Goal: Task Accomplishment & Management: Complete application form

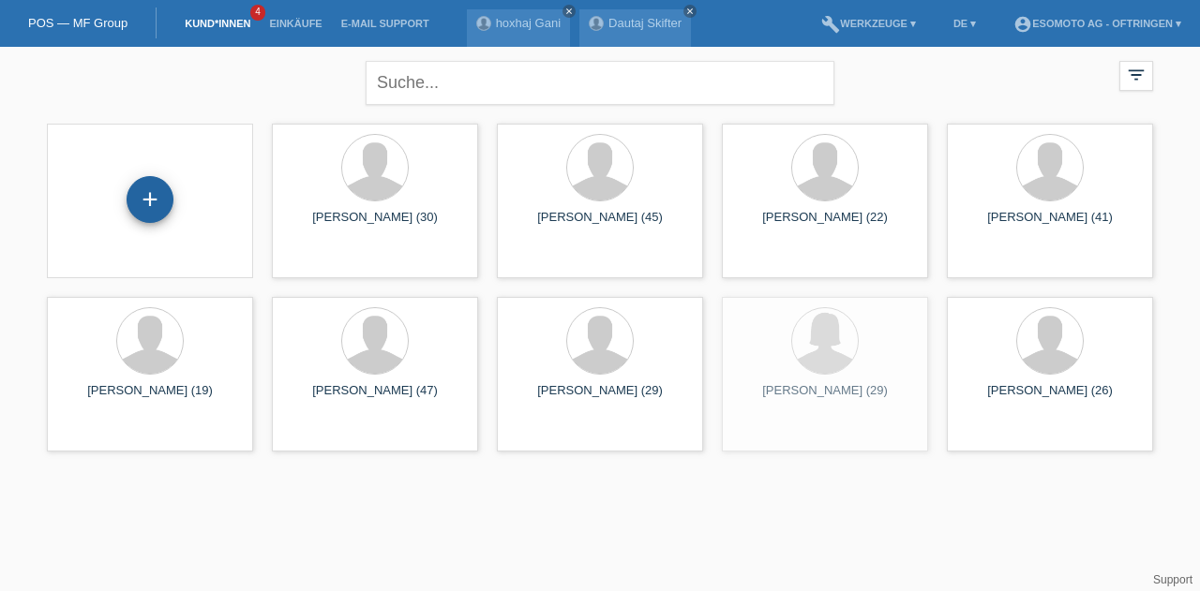
click at [157, 186] on div "+" at bounding box center [150, 199] width 47 height 47
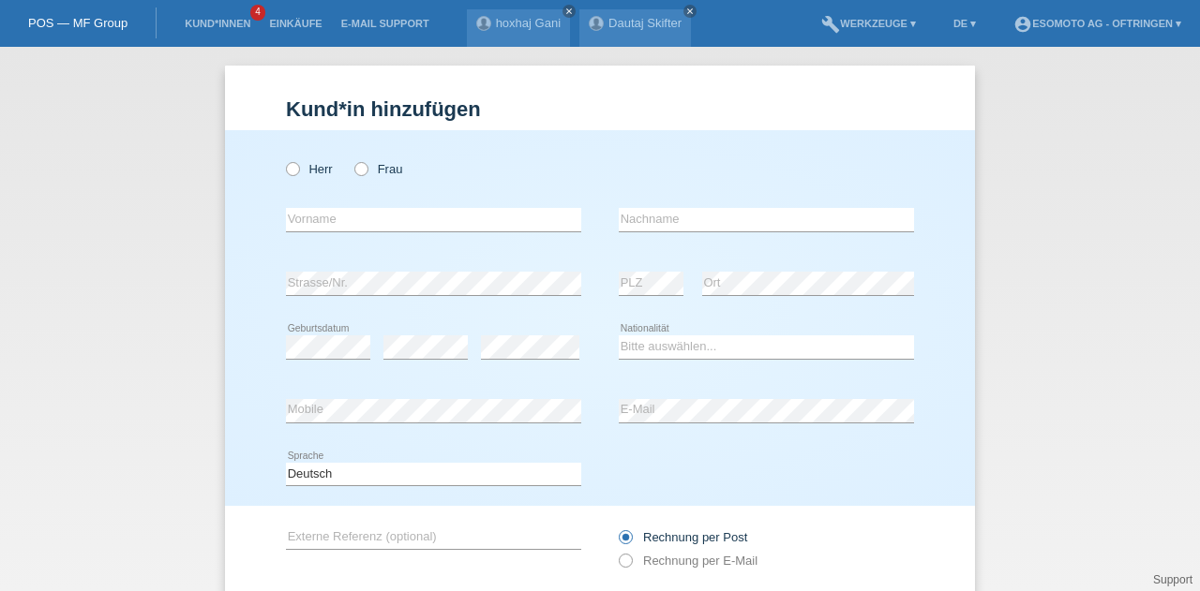
click at [342, 172] on div "Herr Frau" at bounding box center [433, 169] width 295 height 38
click at [351, 159] on icon at bounding box center [351, 159] width 0 height 0
click at [355, 172] on input "Frau" at bounding box center [360, 168] width 12 height 12
radio input "true"
click at [351, 217] on input "text" at bounding box center [433, 219] width 295 height 23
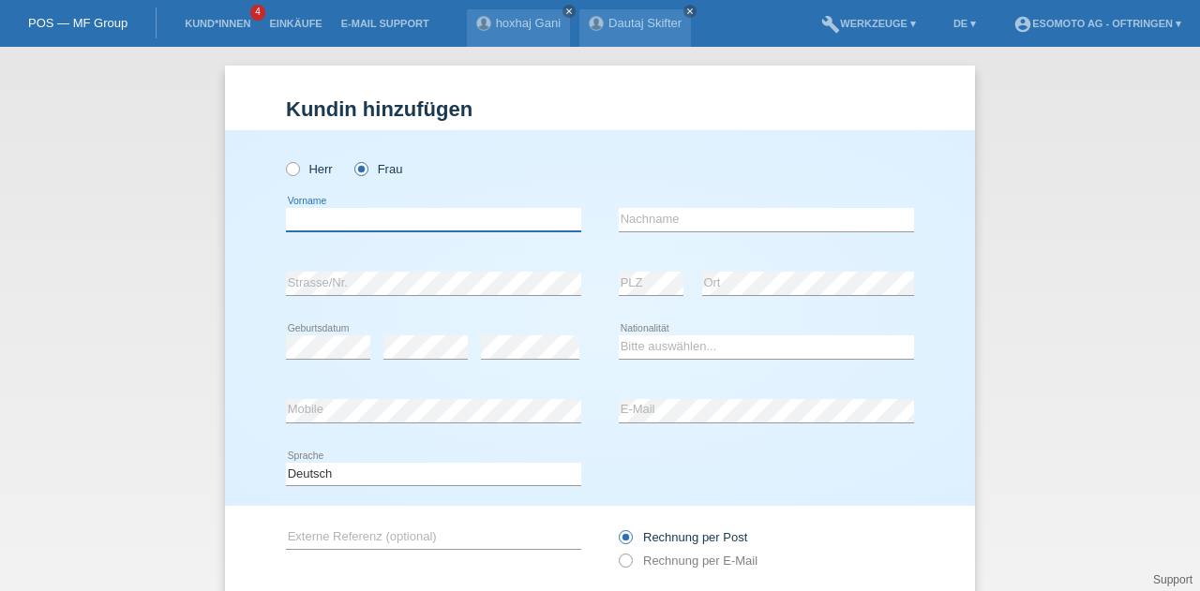
paste input "Mikica"
type input "Mikica"
click at [665, 220] on input "text" at bounding box center [766, 219] width 295 height 23
paste input "Ungurjanovic"
type input "Ungurjanovic"
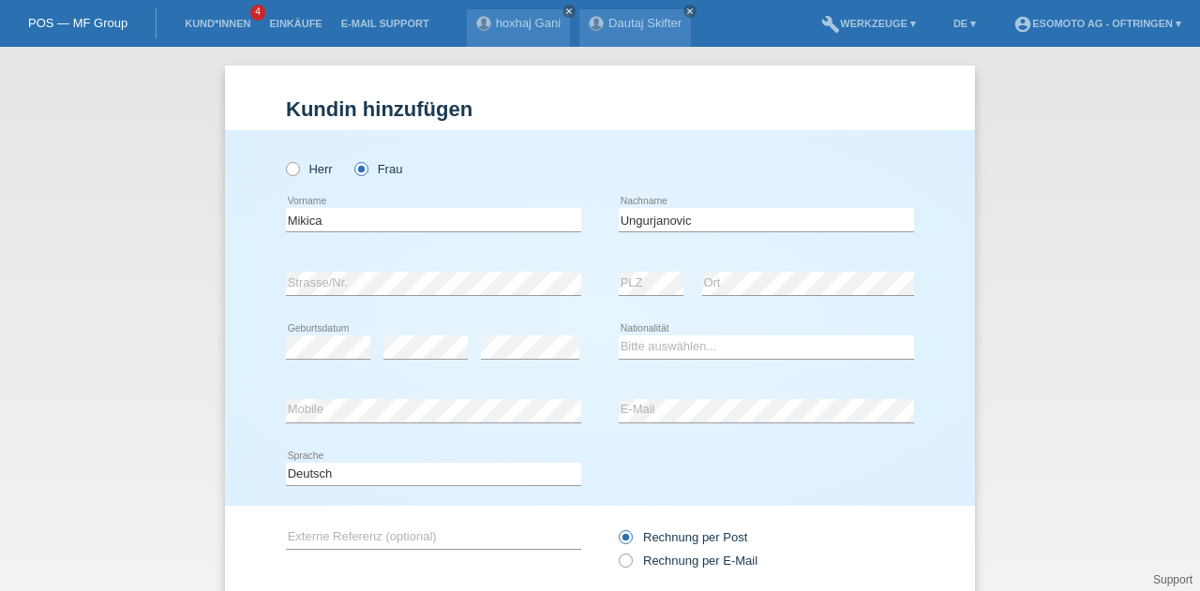
click at [827, 513] on div "Rechnung per Post Rechnung per E-Mail" at bounding box center [766, 549] width 295 height 86
click at [650, 346] on select "Bitte auswählen... Schweiz Deutschland Liechtenstein Österreich ------------ Af…" at bounding box center [766, 347] width 295 height 22
select select "CH"
click at [619, 336] on select "Bitte auswählen... Schweiz Deutschland Liechtenstein Österreich ------------ Af…" at bounding box center [766, 347] width 295 height 22
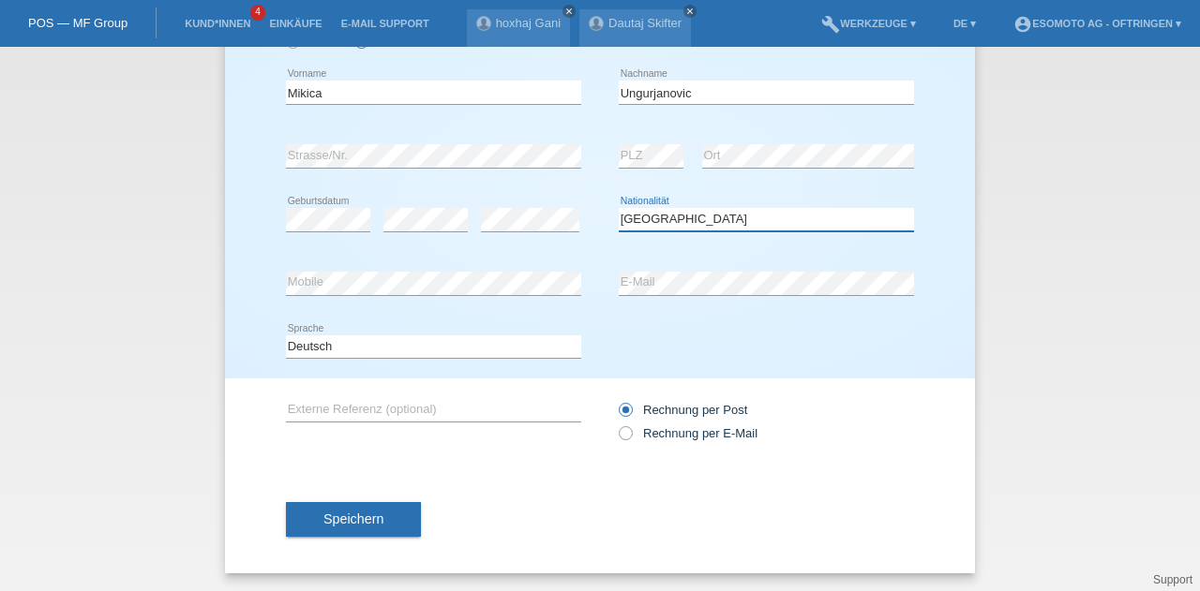
scroll to position [127, 0]
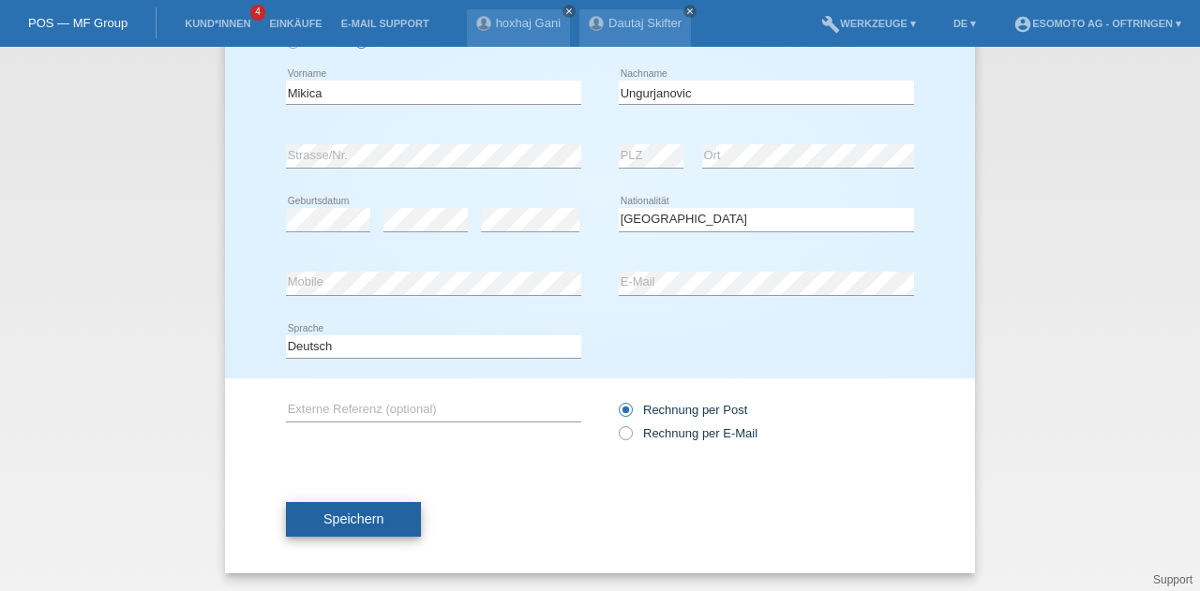
click at [365, 522] on span "Speichern" at bounding box center [353, 519] width 60 height 15
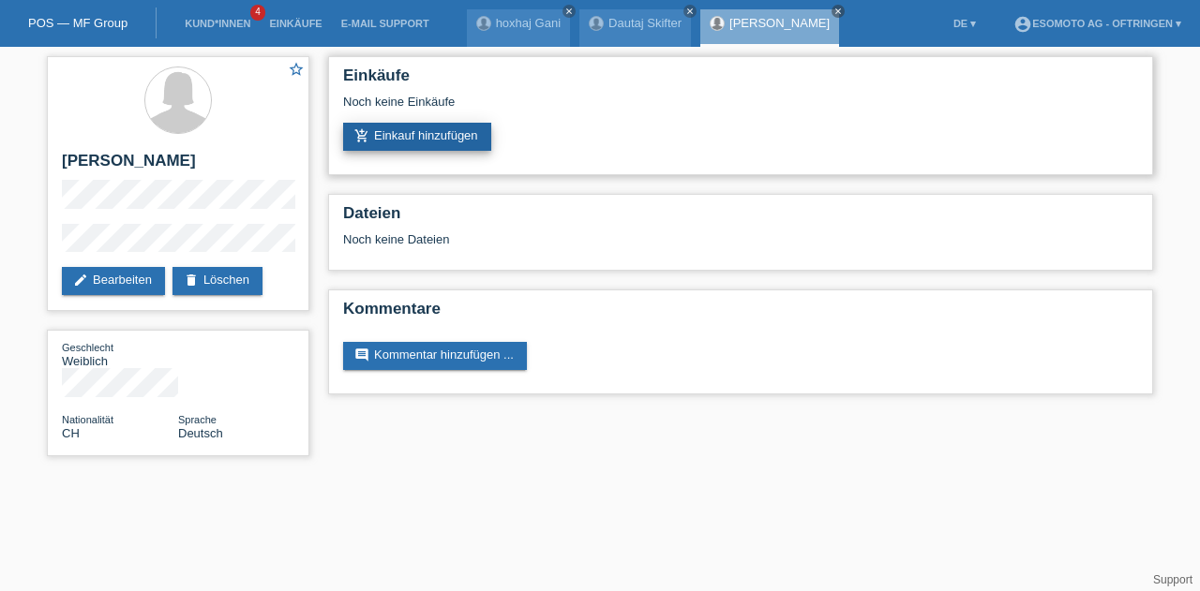
click at [396, 149] on link "add_shopping_cart Einkauf hinzufügen" at bounding box center [417, 137] width 148 height 28
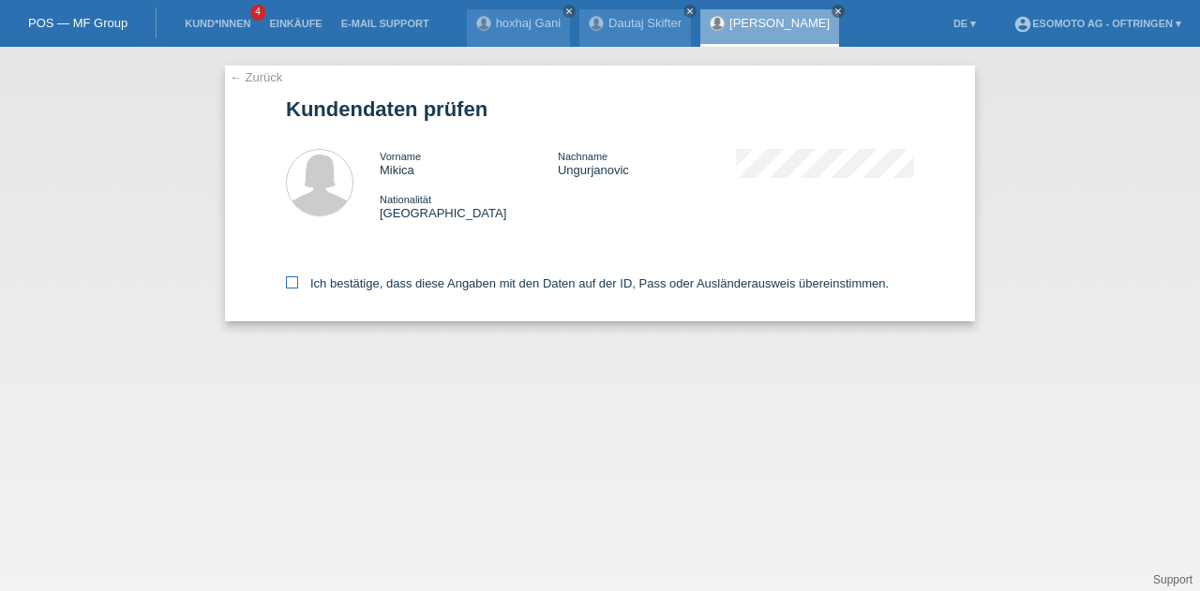
click at [291, 283] on icon at bounding box center [292, 282] width 12 height 12
click at [291, 283] on input "Ich bestätige, dass diese Angaben mit den Daten auf der ID, Pass oder Ausländer…" at bounding box center [292, 282] width 12 height 12
checkbox input "true"
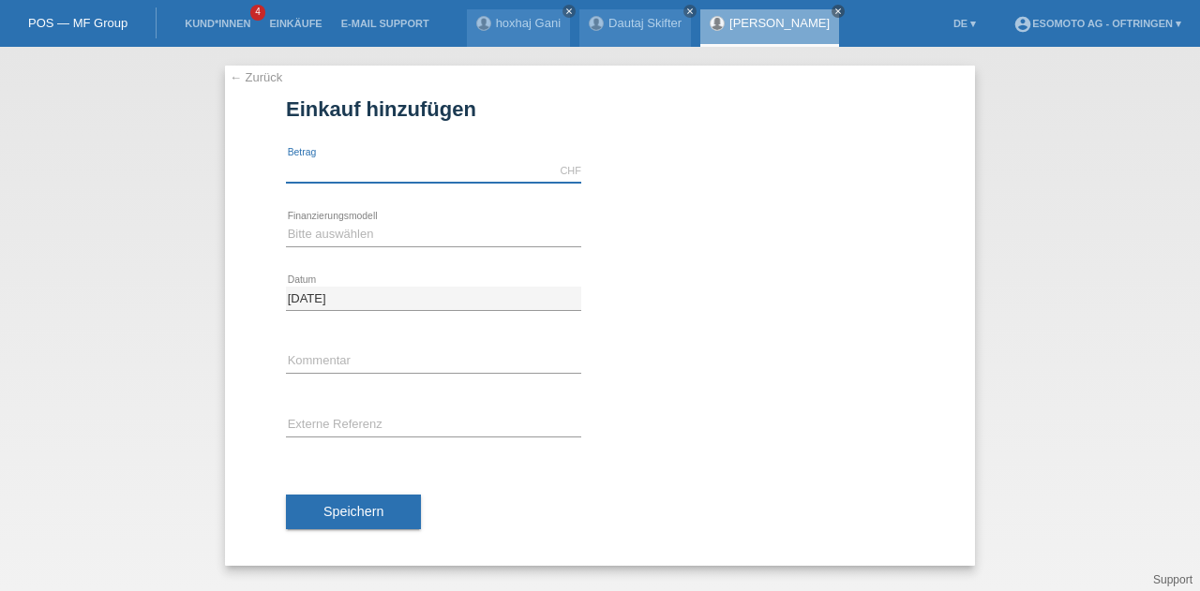
click at [327, 164] on input "text" at bounding box center [433, 170] width 295 height 23
type input "3070.00"
click at [332, 238] on select "Bitte auswählen Fixe Raten Kauf auf Rechnung mit Teilzahlungsoption" at bounding box center [433, 234] width 295 height 22
select select "69"
click at [286, 223] on select "Bitte auswählen Fixe Raten Kauf auf Rechnung mit Teilzahlungsoption" at bounding box center [433, 234] width 295 height 22
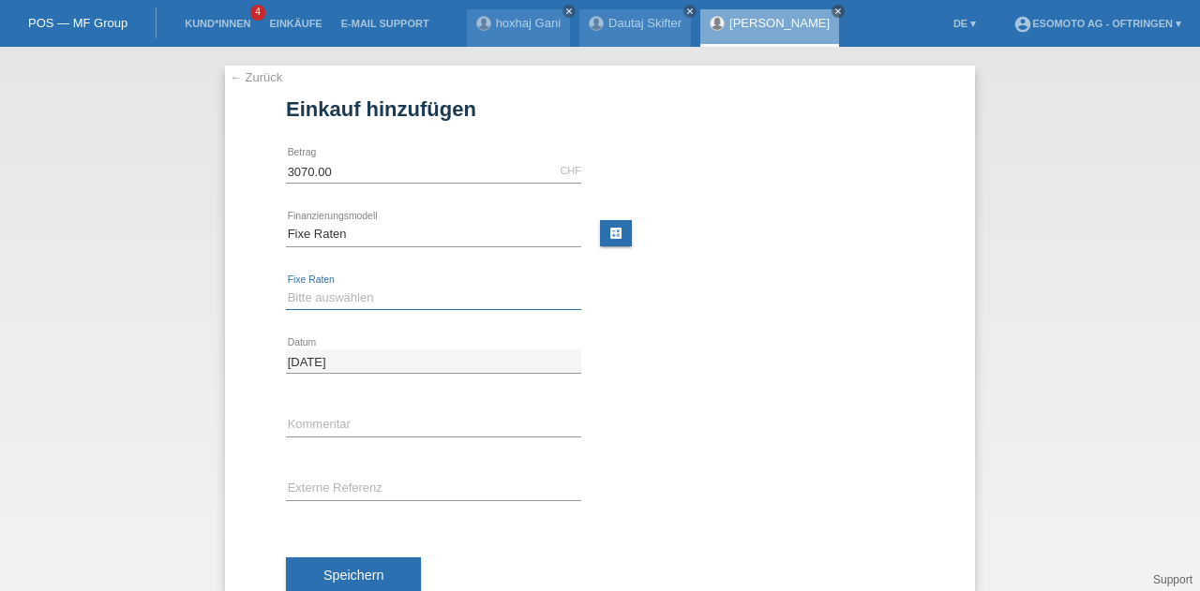
click at [323, 293] on select "Bitte auswählen 12 Raten 24 Raten 36 Raten 48 Raten" at bounding box center [433, 298] width 295 height 22
select select "140"
click at [286, 287] on select "Bitte auswählen 12 Raten 24 Raten 36 Raten 48 Raten" at bounding box center [433, 298] width 295 height 22
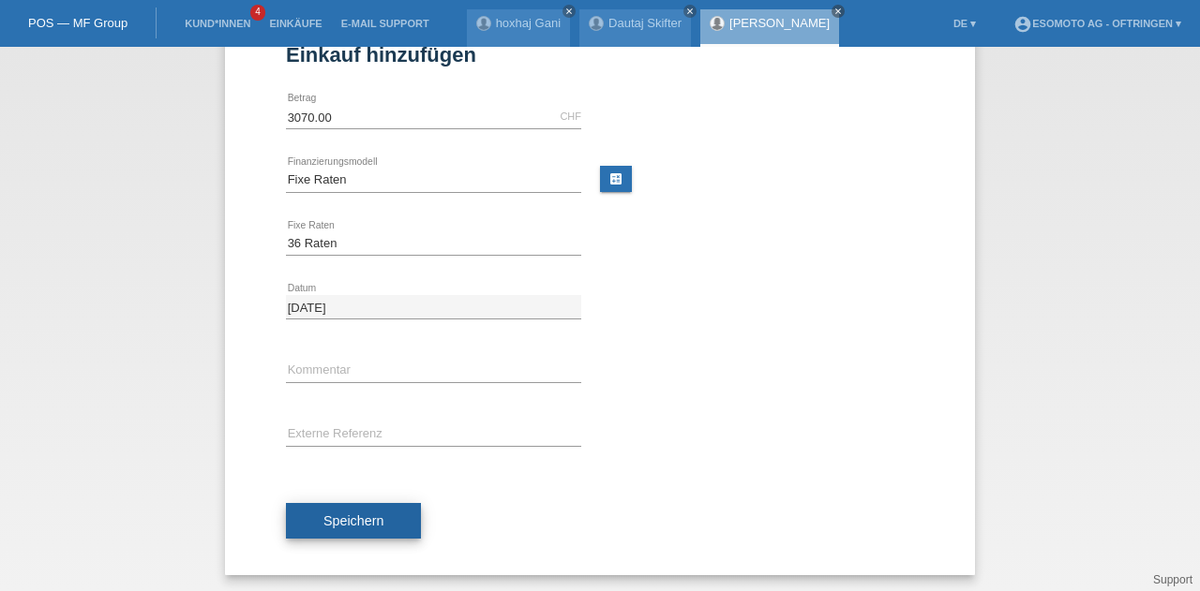
click at [326, 514] on span "Speichern" at bounding box center [353, 521] width 60 height 15
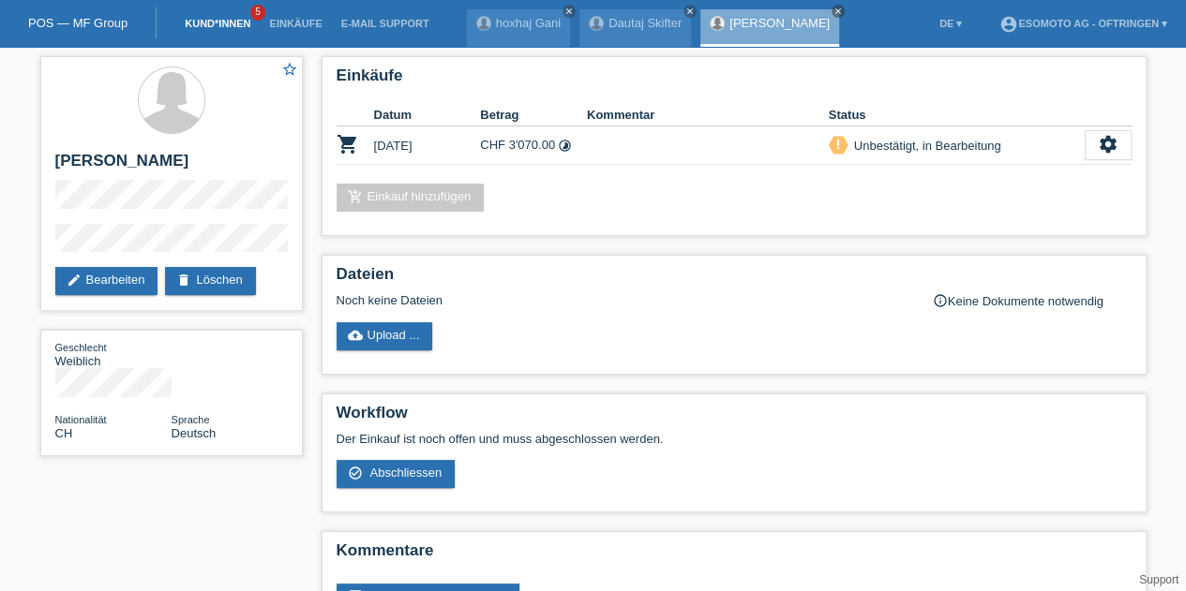
click at [195, 22] on link "Kund*innen" at bounding box center [217, 23] width 84 height 11
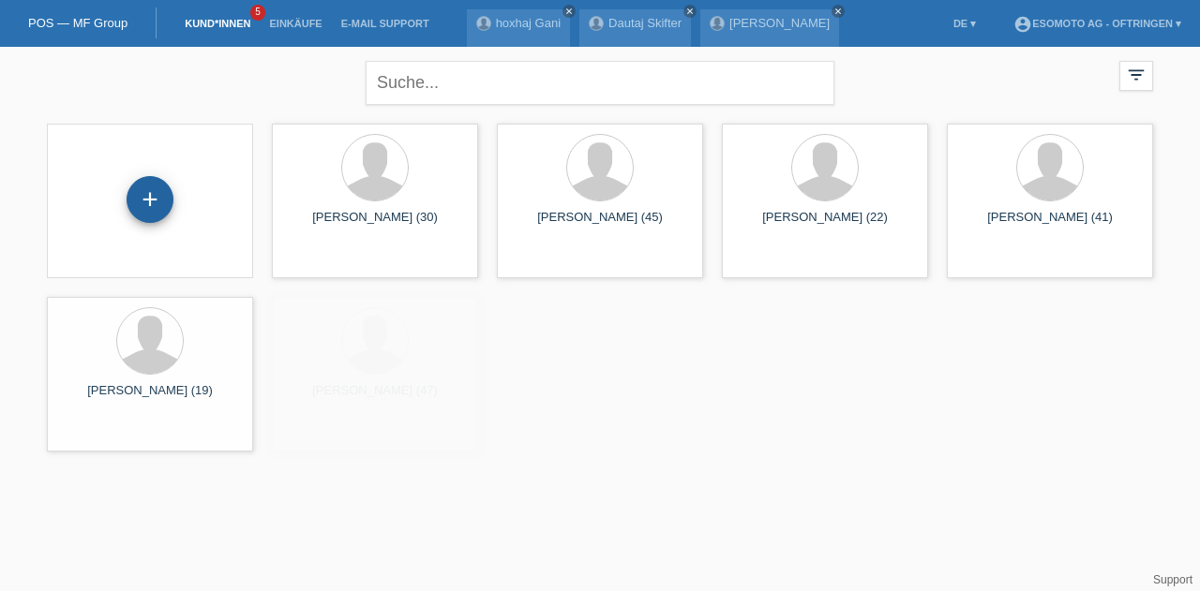
click at [147, 195] on div "+" at bounding box center [150, 199] width 47 height 47
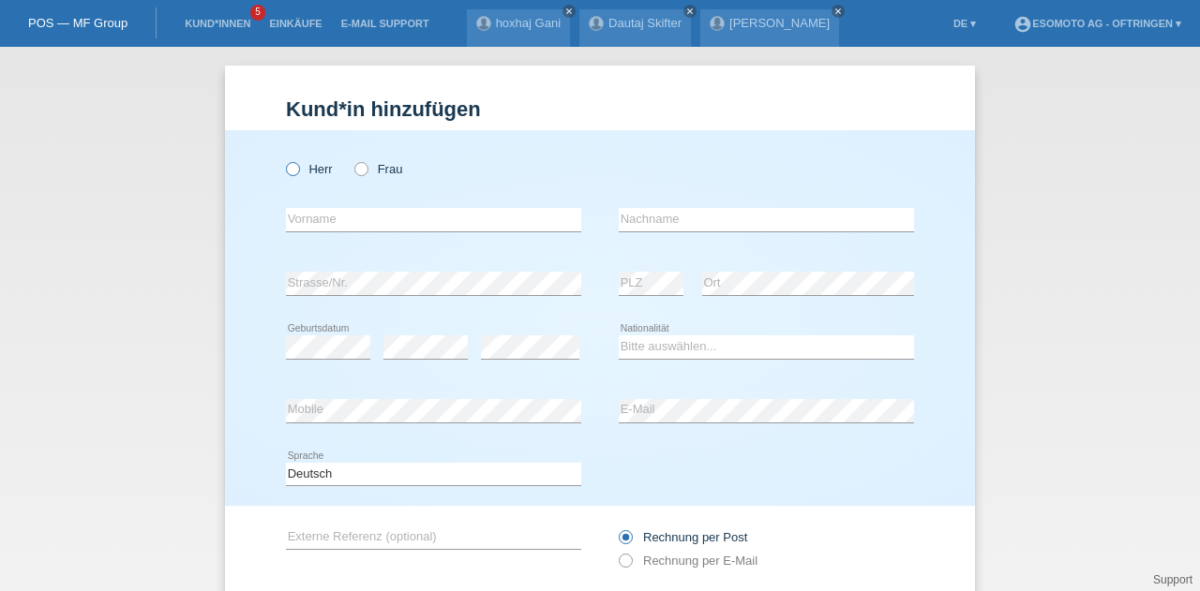
click at [283, 159] on icon at bounding box center [283, 159] width 0 height 0
click at [286, 172] on input "Herr" at bounding box center [292, 168] width 12 height 12
radio input "true"
click at [325, 223] on input "text" at bounding box center [433, 219] width 295 height 23
paste input "Batuhan"
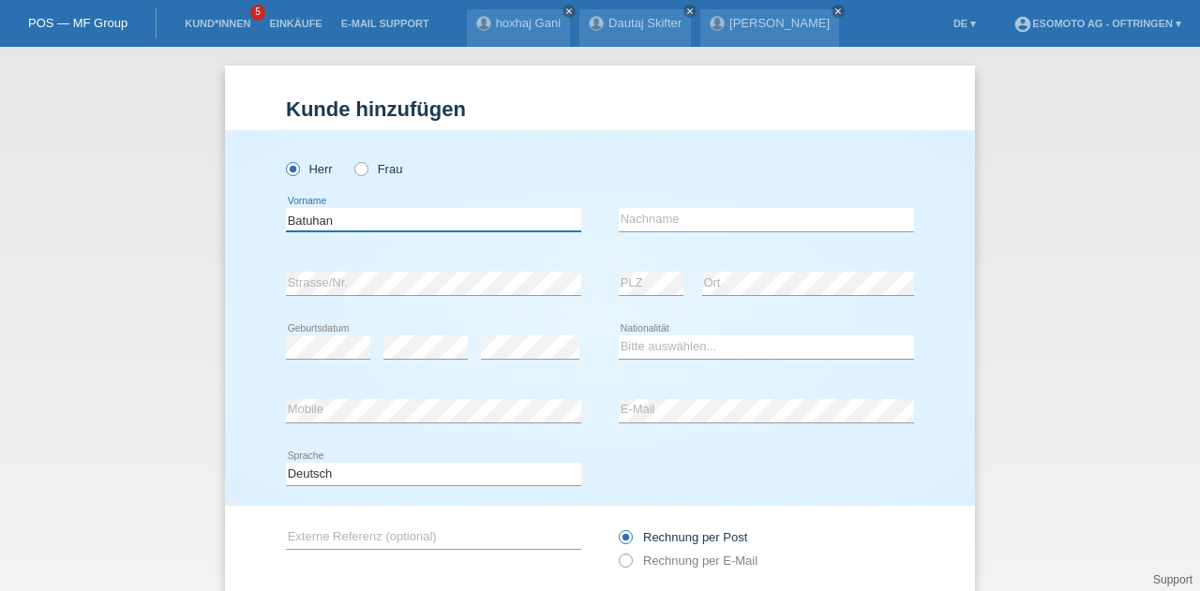
type input "Batuhan"
click at [621, 216] on input "text" at bounding box center [766, 219] width 295 height 23
paste input "Calligil"
type input "Calligil"
click at [1121, 321] on div "Kund*in hinzufügen Kunde hinzufügen Kundin hinzufügen Herr Frau Batuhan error V…" at bounding box center [600, 319] width 1200 height 545
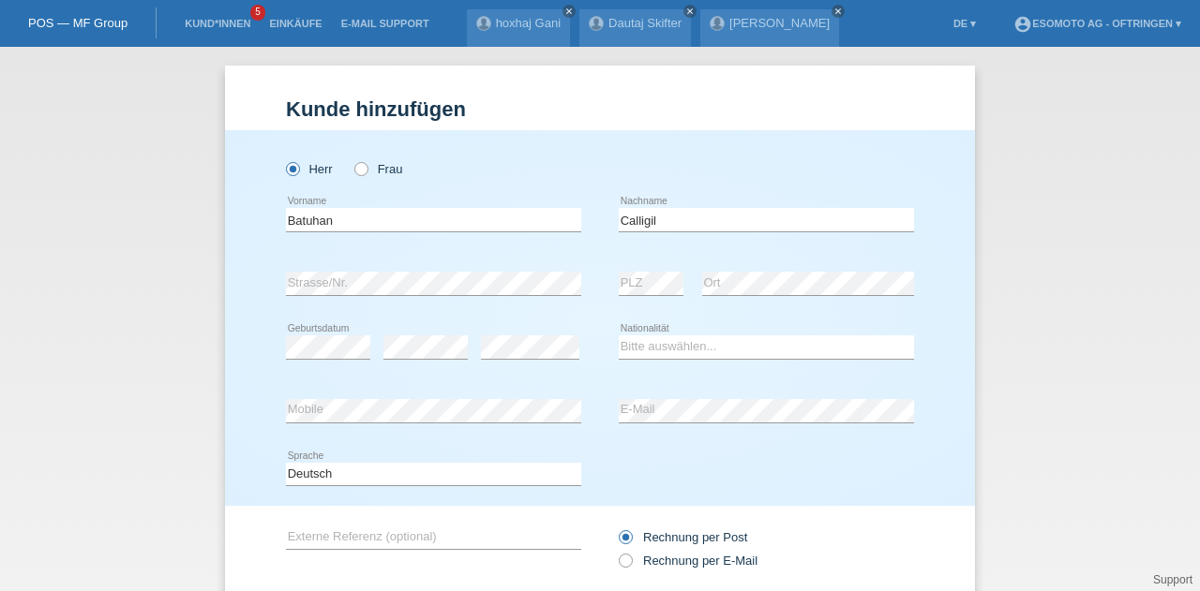
click at [326, 369] on div "error Geburtsdatum" at bounding box center [328, 348] width 84 height 64
click at [645, 351] on select "Bitte auswählen... Schweiz Deutschland Liechtenstein Österreich ------------ Af…" at bounding box center [766, 347] width 295 height 22
select select "CH"
click at [619, 336] on select "Bitte auswählen... Schweiz Deutschland Liechtenstein Österreich ------------ Af…" at bounding box center [766, 347] width 295 height 22
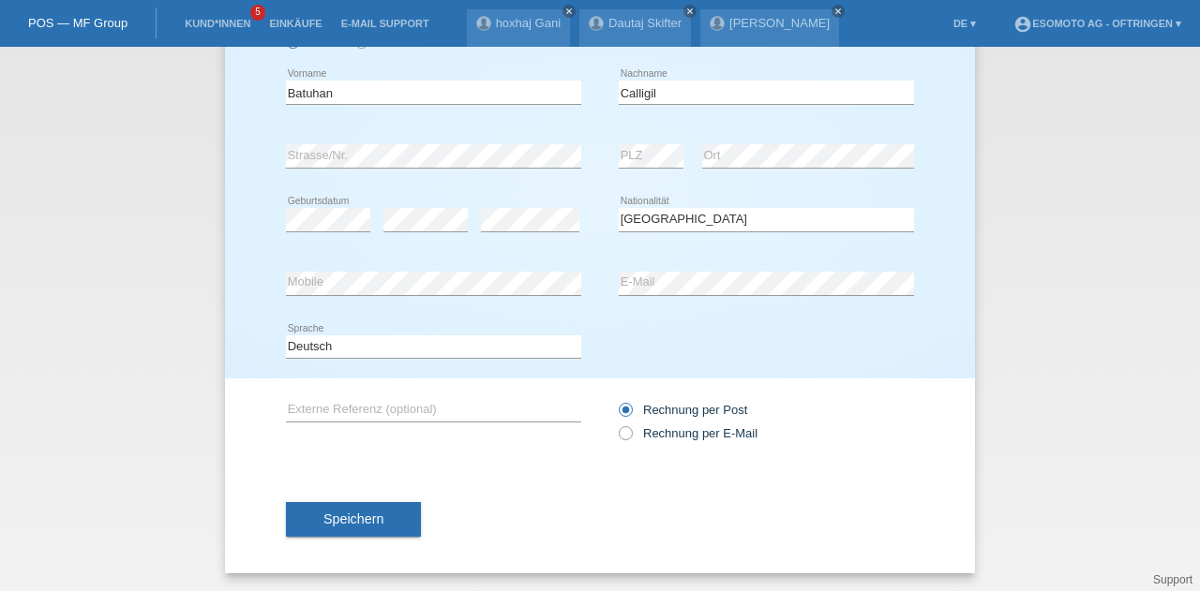
click at [383, 496] on div "Speichern" at bounding box center [600, 520] width 628 height 109
click at [375, 508] on button "Speichern" at bounding box center [353, 520] width 135 height 36
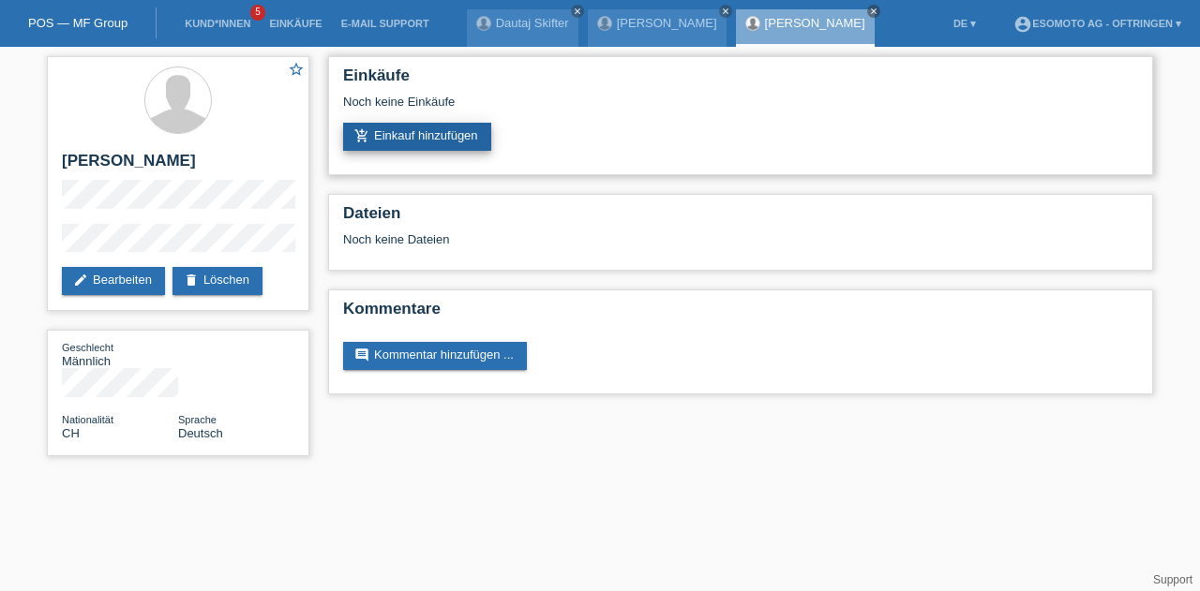
click at [446, 140] on link "add_shopping_cart Einkauf hinzufügen" at bounding box center [417, 137] width 148 height 28
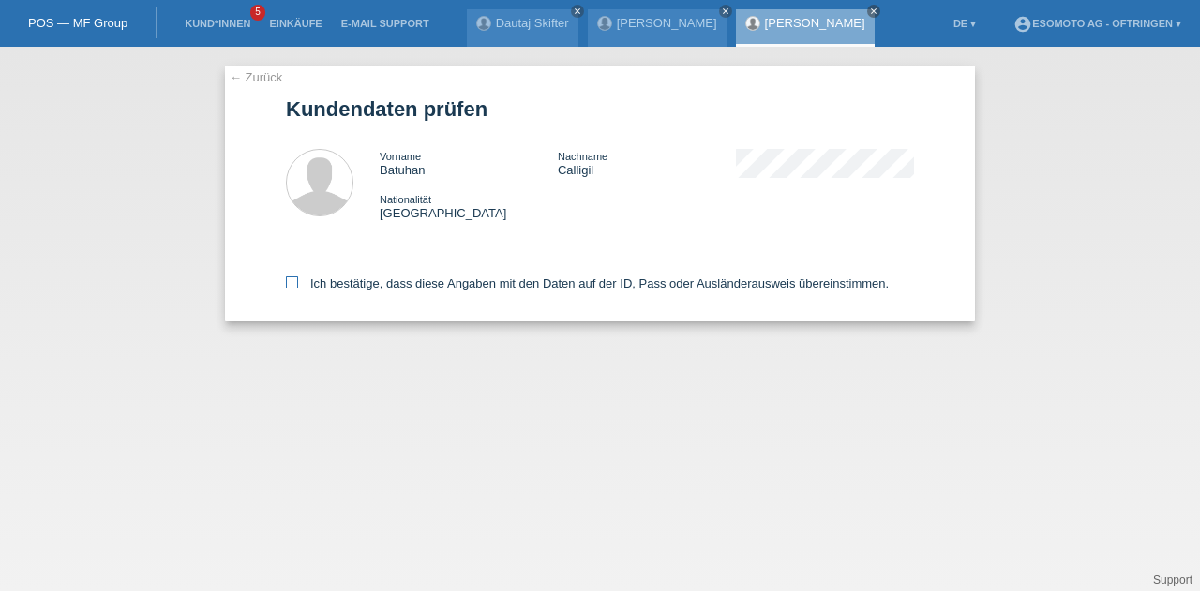
click at [289, 283] on icon at bounding box center [292, 282] width 12 height 12
click at [289, 283] on input "Ich bestätige, dass diese Angaben mit den Daten auf der ID, Pass oder Ausländer…" at bounding box center [292, 282] width 12 height 12
checkbox input "true"
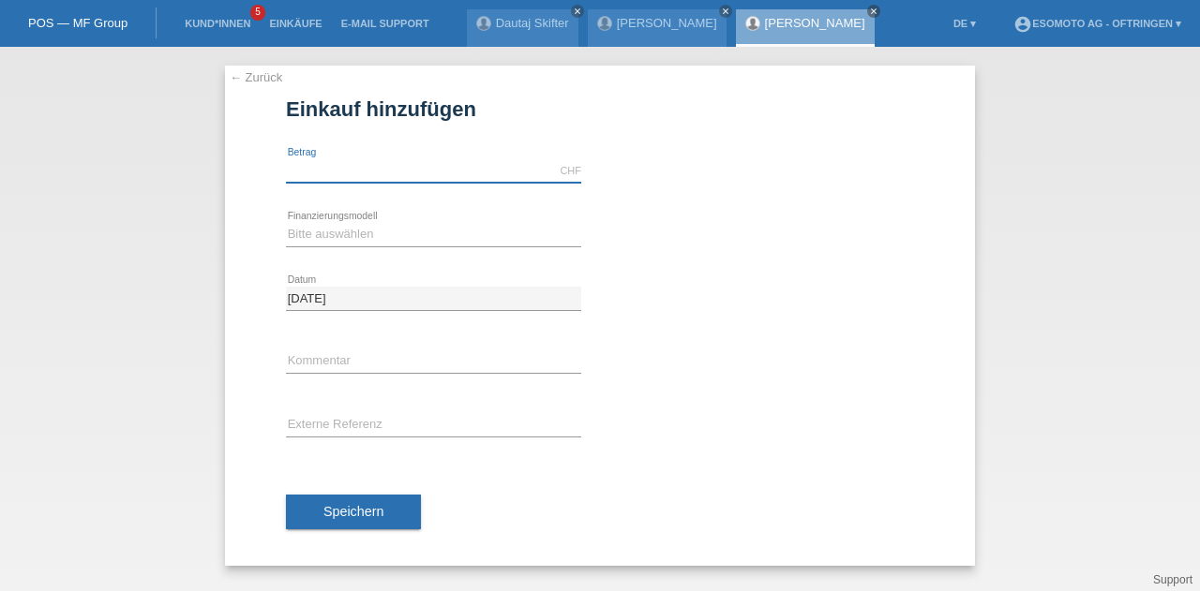
click at [364, 163] on input "text" at bounding box center [433, 170] width 295 height 23
type input "2990.00"
click at [324, 235] on select "Bitte auswählen Fixe Raten Kauf auf Rechnung mit Teilzahlungsoption" at bounding box center [433, 234] width 295 height 22
select select "69"
click at [286, 223] on select "Bitte auswählen Fixe Raten Kauf auf Rechnung mit Teilzahlungsoption" at bounding box center [433, 234] width 295 height 22
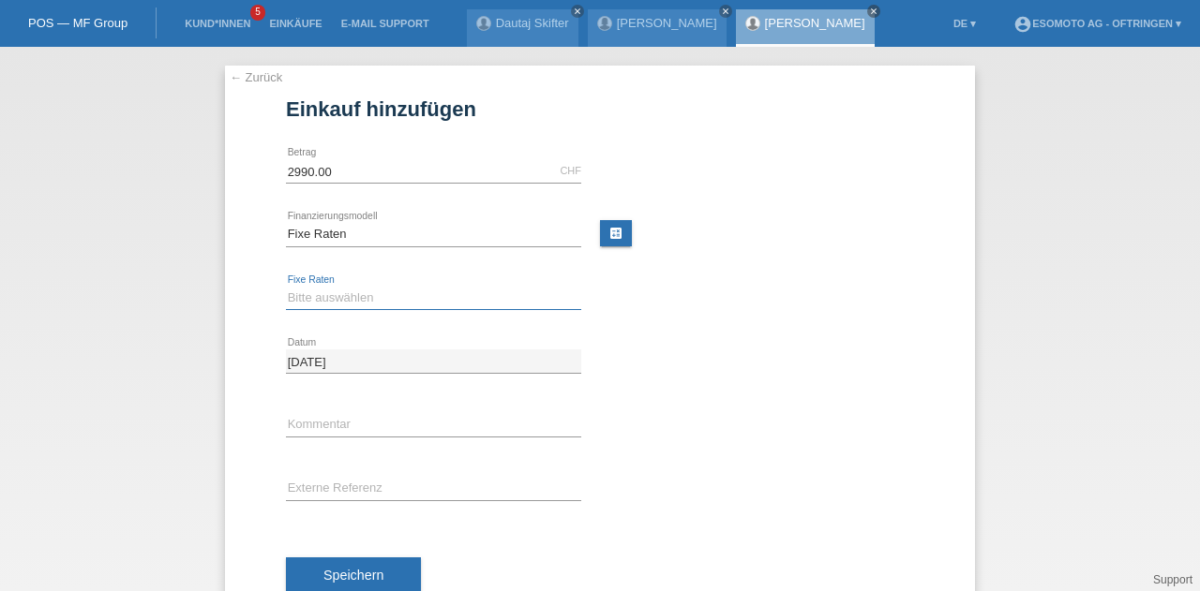
click at [328, 292] on select "Bitte auswählen 12 Raten 24 Raten 36 Raten 48 Raten" at bounding box center [433, 298] width 295 height 22
select select "141"
click at [286, 287] on select "Bitte auswählen 12 Raten 24 Raten 36 Raten 48 Raten" at bounding box center [433, 298] width 295 height 22
click at [341, 560] on button "Speichern" at bounding box center [353, 576] width 135 height 36
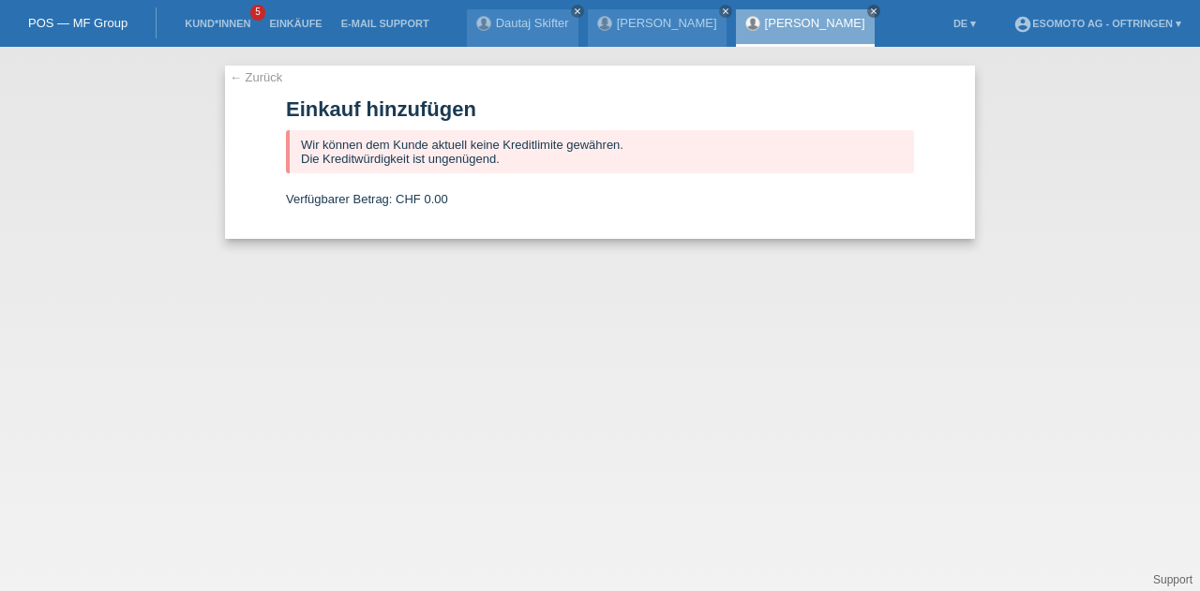
click at [243, 85] on div "← Zurück Einkauf hinzufügen Wir können dem Kunde aktuell keine Kreditlimite gew…" at bounding box center [600, 152] width 750 height 173
click at [240, 84] on div "← Zurück Einkauf hinzufügen Wir können dem Kunde aktuell keine Kreditlimite gew…" at bounding box center [600, 152] width 750 height 173
click at [235, 76] on link "← Zurück" at bounding box center [256, 77] width 52 height 14
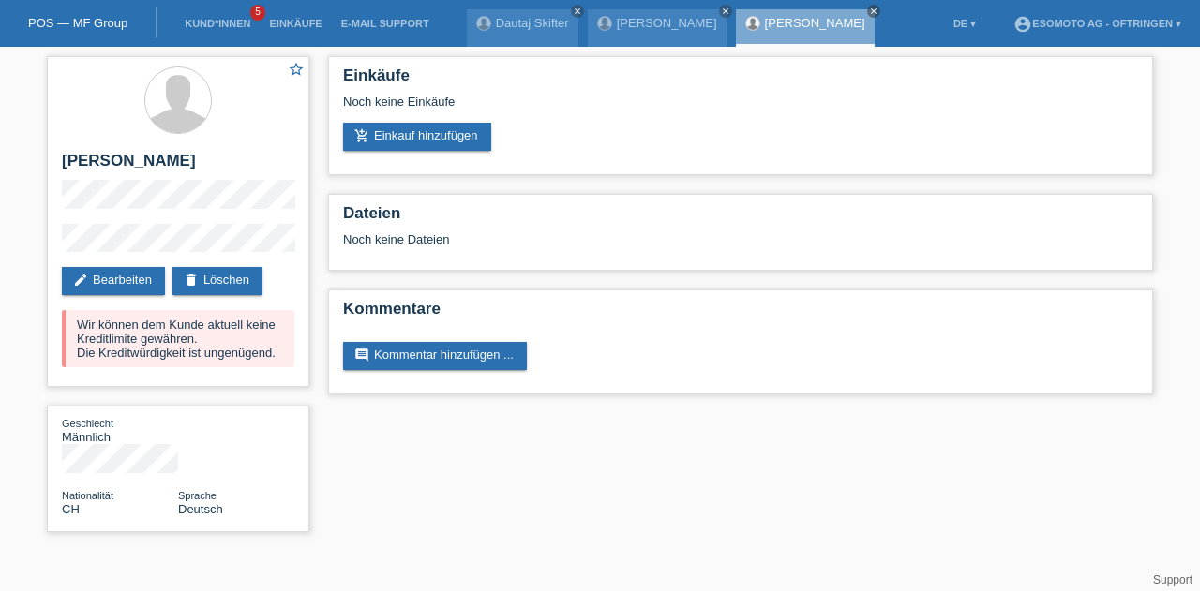
click at [216, 15] on li "Kund*innen 5" at bounding box center [217, 24] width 84 height 48
click at [216, 29] on link "Kund*innen" at bounding box center [217, 23] width 84 height 11
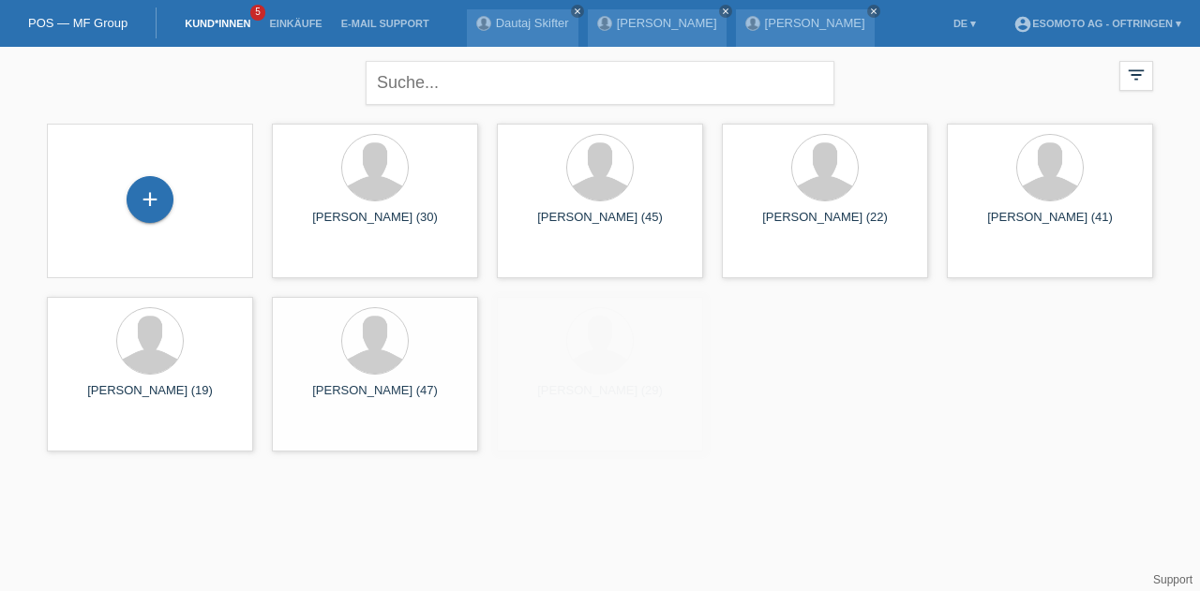
click at [120, 208] on div "+" at bounding box center [150, 201] width 176 height 50
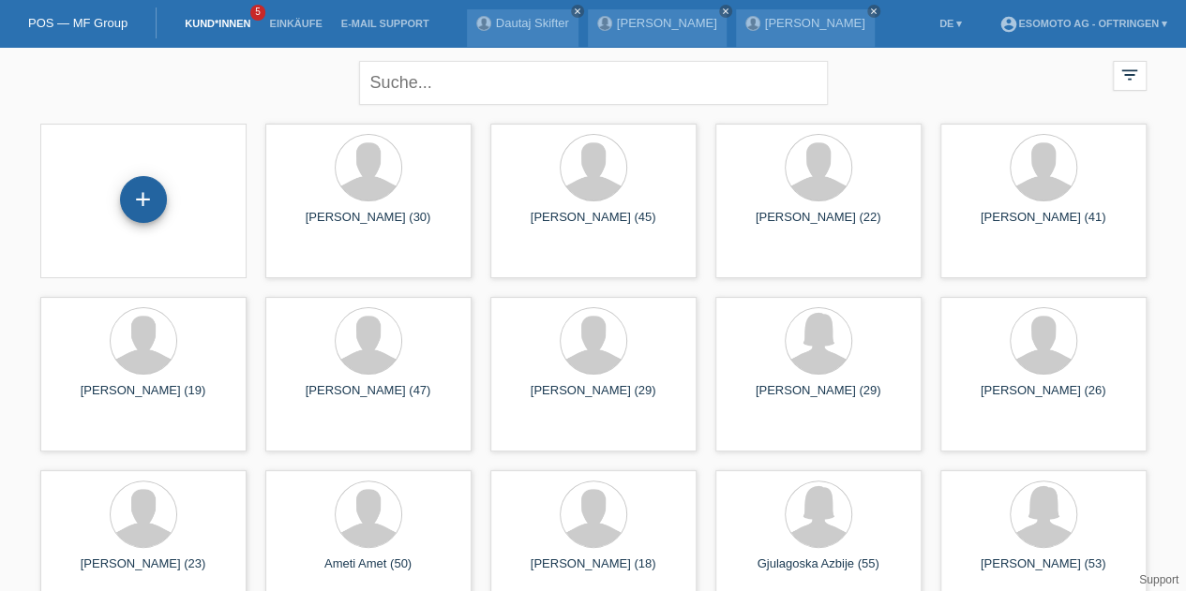
click at [133, 204] on div "+" at bounding box center [143, 199] width 47 height 47
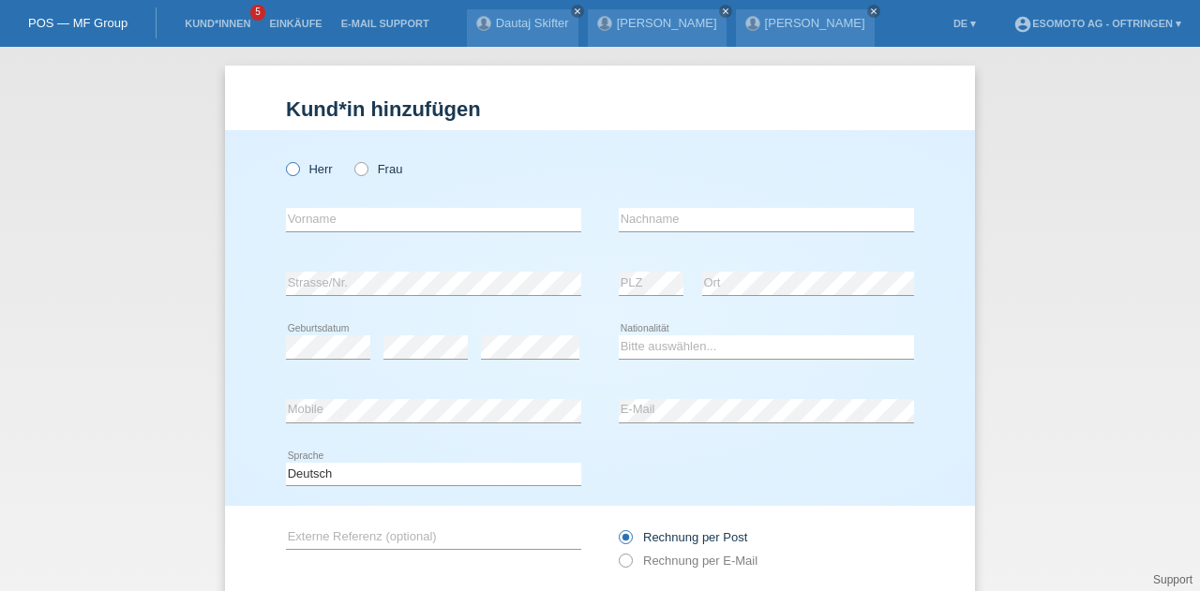
click at [283, 159] on icon at bounding box center [283, 159] width 0 height 0
click at [291, 171] on input "Herr" at bounding box center [292, 168] width 12 height 12
radio input "true"
click at [305, 209] on input "text" at bounding box center [433, 219] width 295 height 23
paste input "Milos"
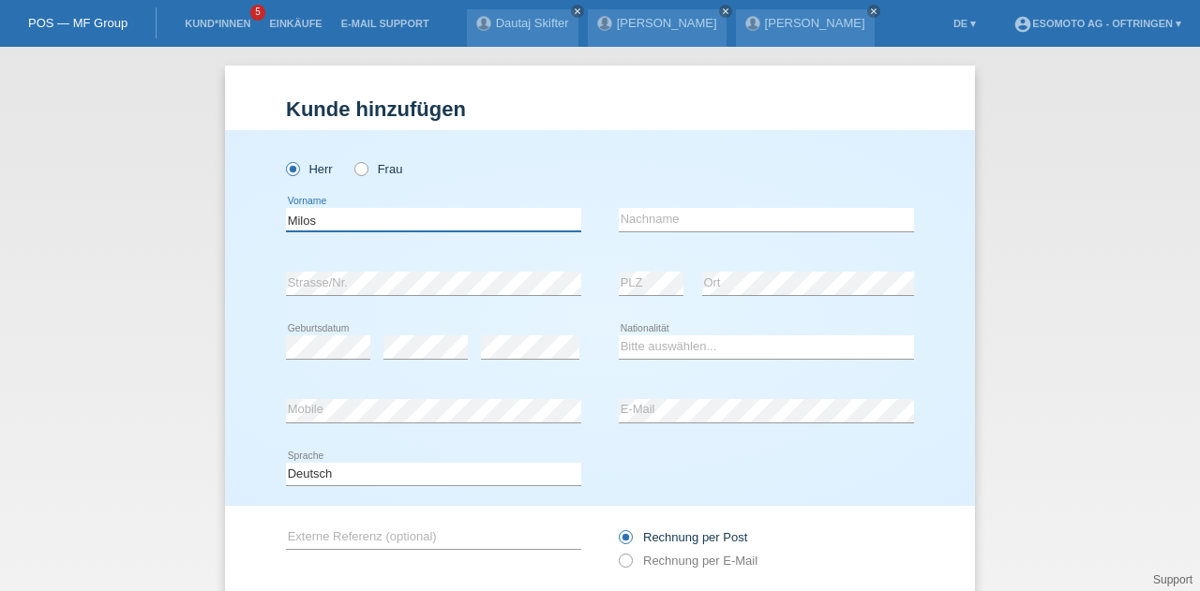
type input "Milos"
click at [640, 220] on input "text" at bounding box center [766, 219] width 295 height 23
paste input "mijajlovic"
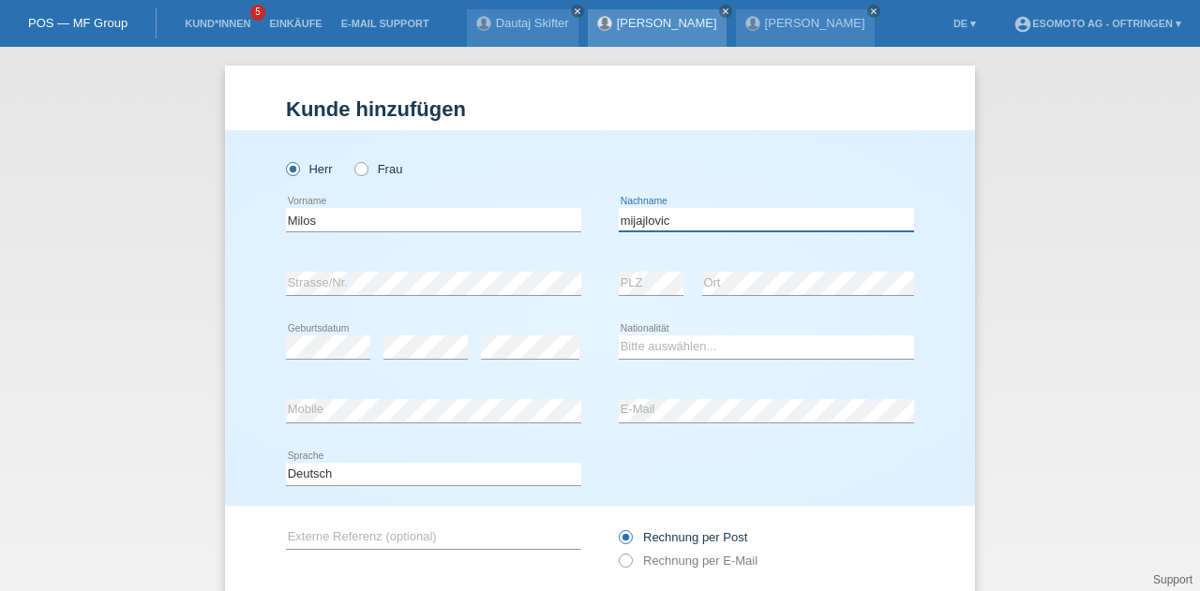
type input "mijajlovic"
click at [595, 256] on div "error Strasse/Nr. error PLZ error Ort" at bounding box center [600, 284] width 628 height 64
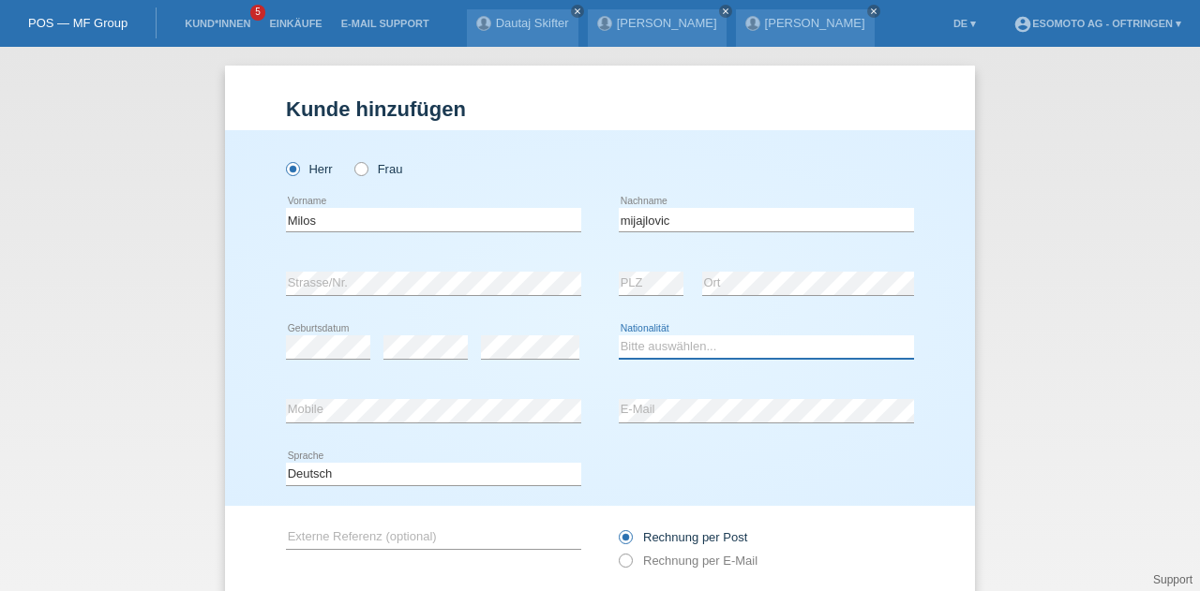
click at [652, 350] on select "Bitte auswählen... Schweiz Deutschland Liechtenstein Österreich ------------ Af…" at bounding box center [766, 347] width 295 height 22
click at [672, 342] on select "Bitte auswählen... Schweiz Deutschland Liechtenstein Österreich ------------ Af…" at bounding box center [766, 347] width 295 height 22
select select "RS"
click at [619, 336] on select "Bitte auswählen... Schweiz Deutschland Liechtenstein Österreich ------------ Af…" at bounding box center [766, 347] width 295 height 22
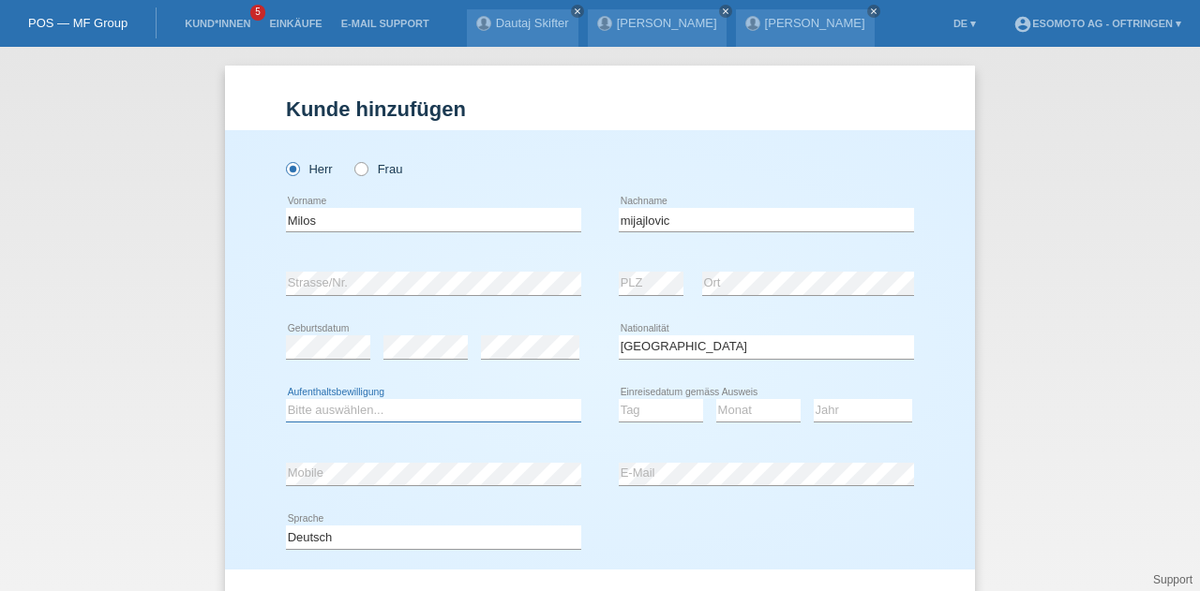
click at [384, 418] on select "Bitte auswählen... C B B - Flüchtlingsstatus Andere" at bounding box center [433, 410] width 295 height 22
select select "C"
click at [286, 399] on select "Bitte auswählen... C B B - Flüchtlingsstatus Andere" at bounding box center [433, 410] width 295 height 22
click at [654, 411] on select "Tag 01 02 03 04 05 06 07 08 09 10 11" at bounding box center [661, 410] width 84 height 22
select select "11"
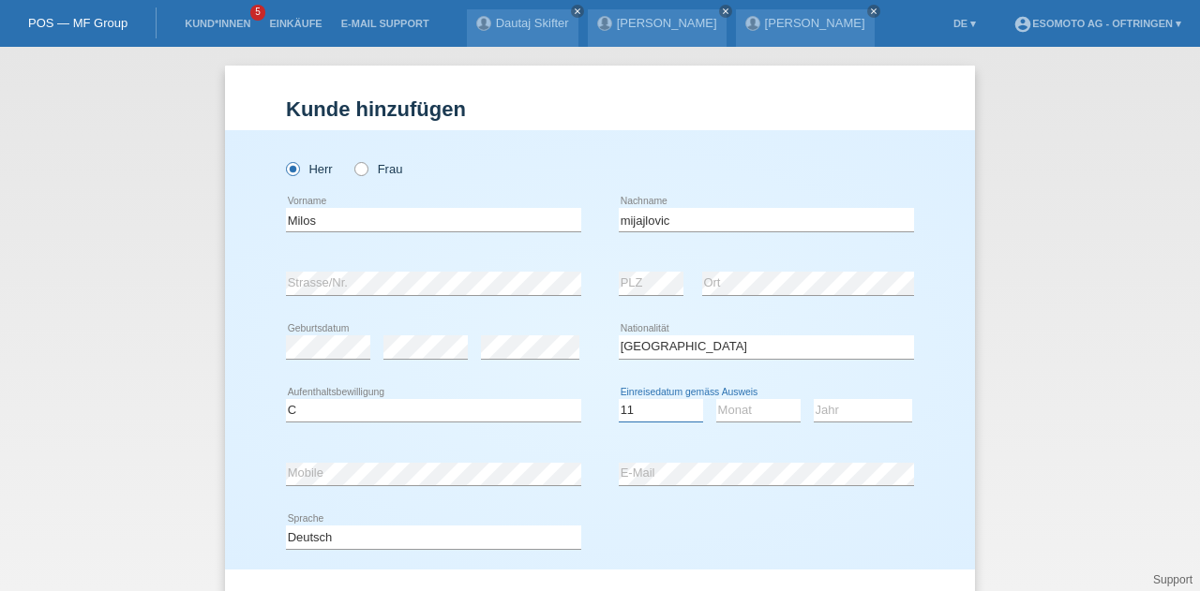
click at [619, 399] on select "Tag 01 02 03 04 05 06 07 08 09 10 11" at bounding box center [661, 410] width 84 height 22
click at [753, 408] on select "Monat 01 02 03 04 05 06 07 08 09 10 11" at bounding box center [758, 410] width 84 height 22
select select "03"
click at [716, 399] on select "Monat 01 02 03 04 05 06 07 08 09 10 11" at bounding box center [758, 410] width 84 height 22
click at [836, 417] on select "Jahr 2025 2024 2023 2022 2021 2020 2019 2018 2017 2016 2015 2014 2013 2012 2011…" at bounding box center [863, 410] width 98 height 22
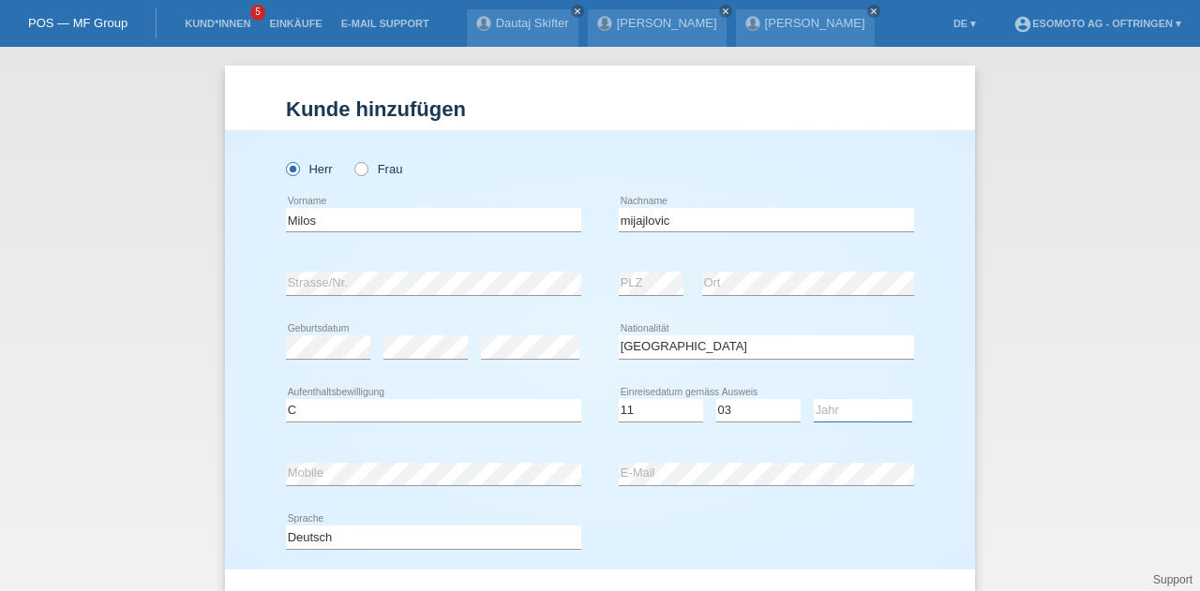
select select "2007"
click at [814, 399] on select "Jahr 2025 2024 2023 2022 2021 2020 2019 2018 2017 2016 2015 2014 2013 2012 2011…" at bounding box center [863, 410] width 98 height 22
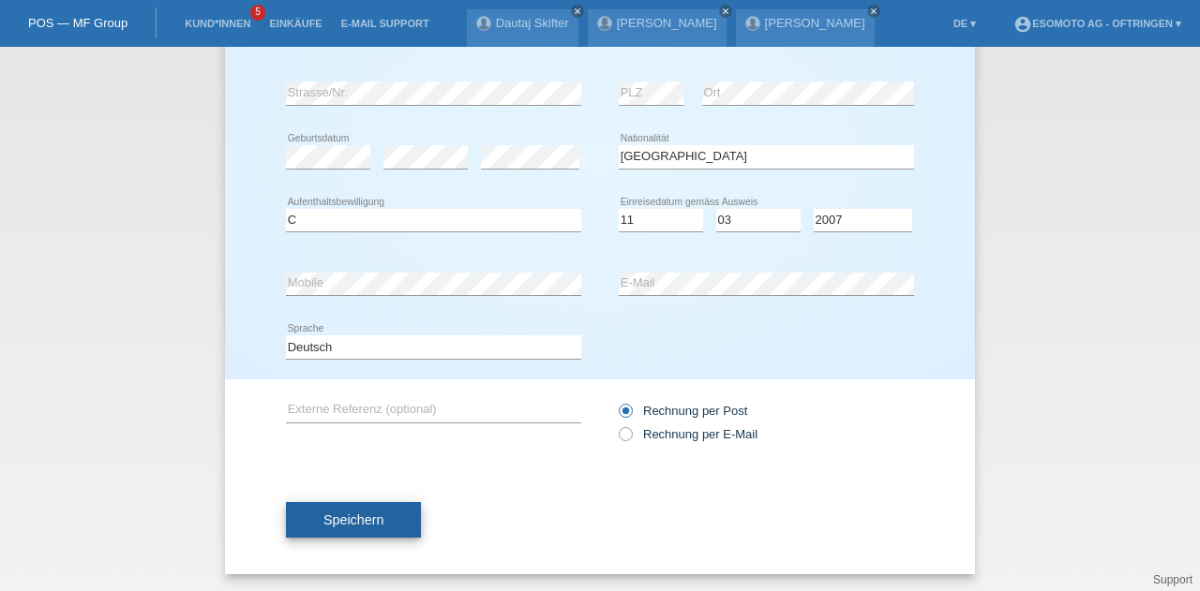
click at [367, 527] on button "Speichern" at bounding box center [353, 520] width 135 height 36
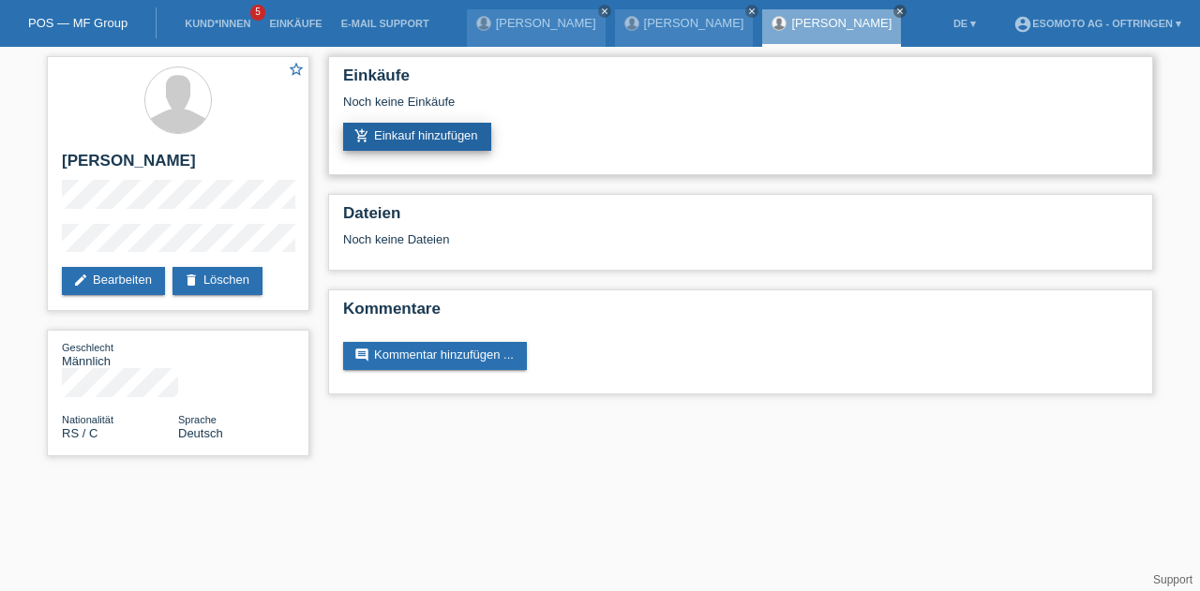
click at [411, 140] on link "add_shopping_cart Einkauf hinzufügen" at bounding box center [417, 137] width 148 height 28
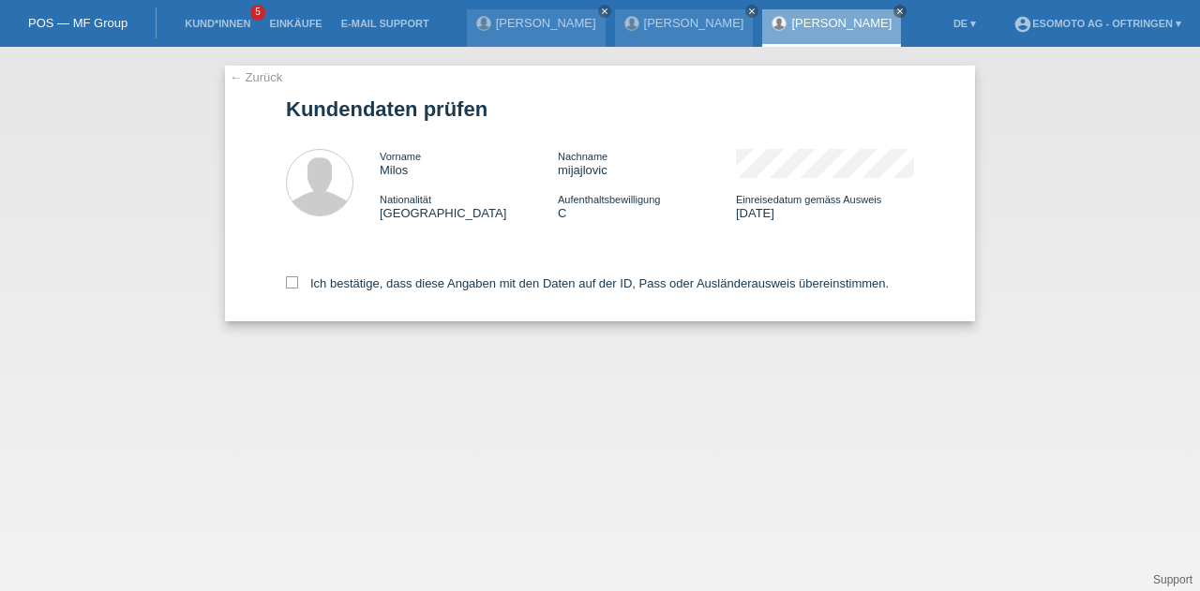
click at [291, 298] on div "Ich bestätige, dass diese Angaben mit den Daten auf der ID, Pass oder Ausländer…" at bounding box center [600, 280] width 628 height 82
click at [291, 286] on icon at bounding box center [292, 282] width 12 height 12
click at [291, 286] on input "Ich bestätige, dass diese Angaben mit den Daten auf der ID, Pass oder Ausländer…" at bounding box center [292, 282] width 12 height 12
checkbox input "true"
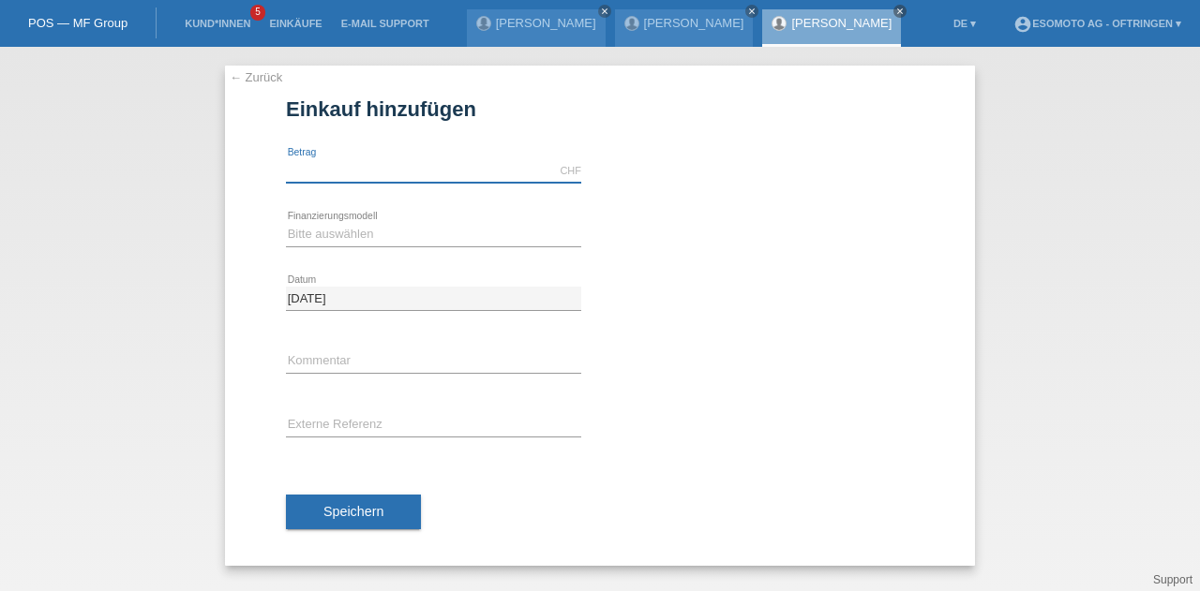
click at [345, 173] on input "text" at bounding box center [433, 170] width 295 height 23
type input "2090.00"
click at [332, 226] on select "Bitte auswählen Fixe Raten Kauf auf Rechnung mit Teilzahlungsoption" at bounding box center [433, 234] width 295 height 22
select select "69"
click at [286, 223] on select "Bitte auswählen Fixe Raten Kauf auf Rechnung mit Teilzahlungsoption" at bounding box center [433, 234] width 295 height 22
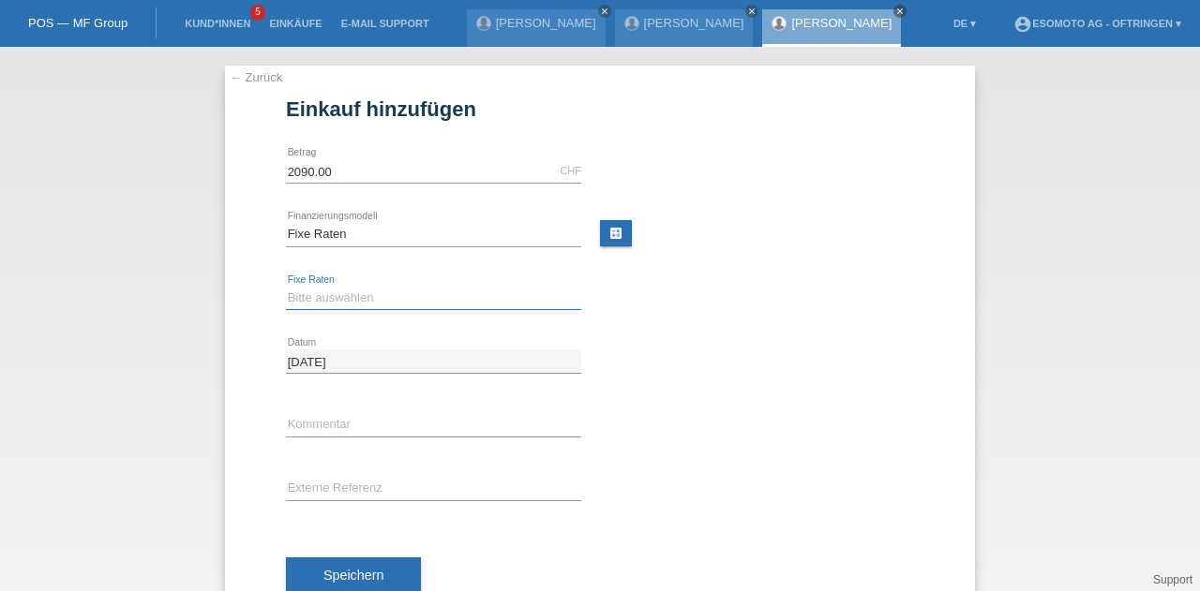
click at [334, 291] on select "Bitte auswählen 12 Raten 24 Raten 36 Raten 48 Raten" at bounding box center [433, 298] width 295 height 22
select select "139"
click at [286, 287] on select "Bitte auswählen 12 Raten 24 Raten 36 Raten 48 Raten" at bounding box center [433, 298] width 295 height 22
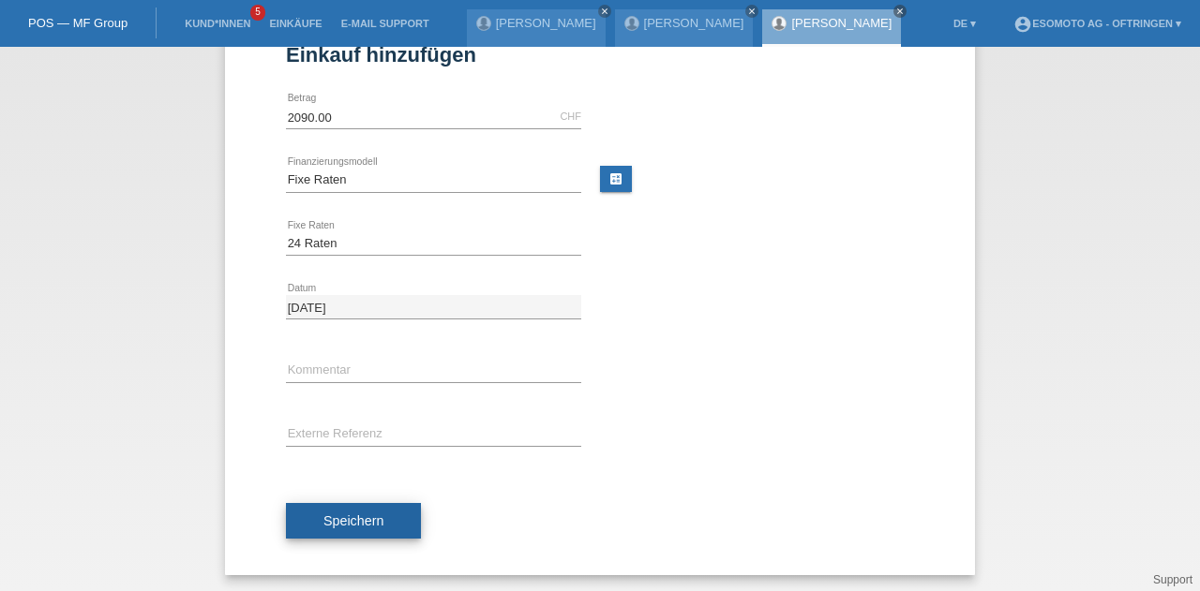
click at [361, 528] on button "Speichern" at bounding box center [353, 521] width 135 height 36
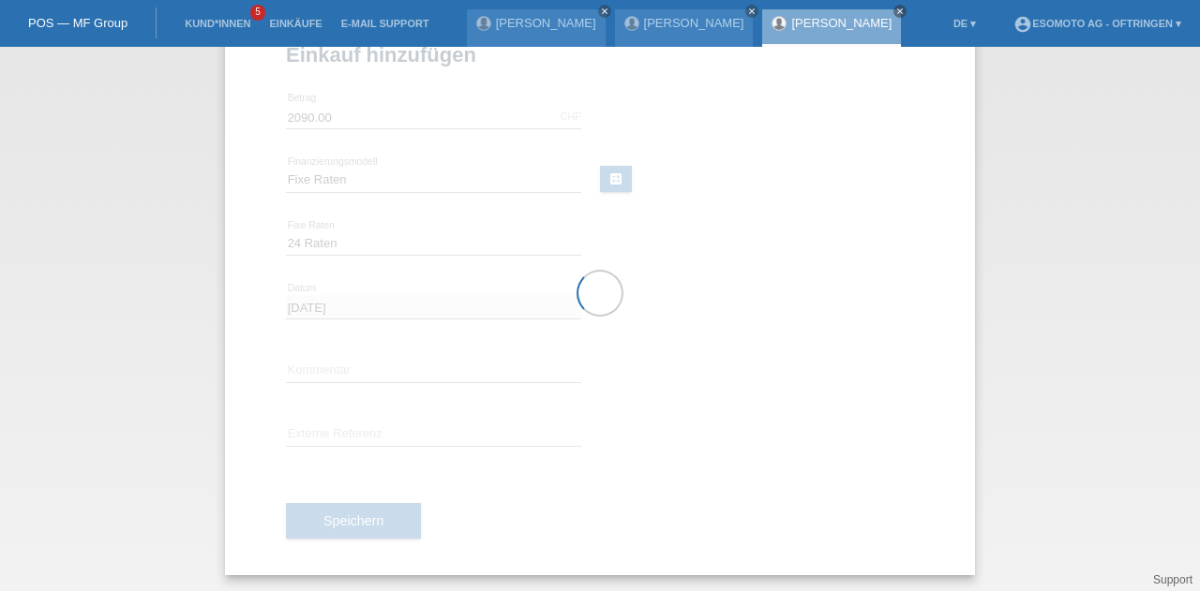
scroll to position [0, 0]
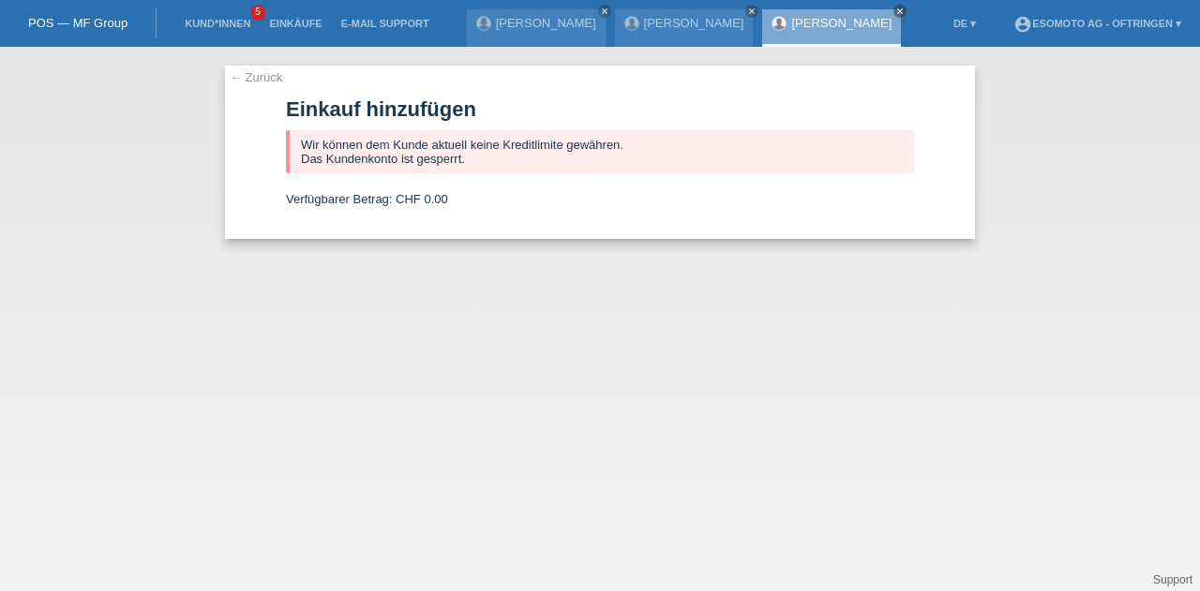
click at [242, 76] on link "← Zurück" at bounding box center [256, 77] width 52 height 14
